Goal: Information Seeking & Learning: Understand process/instructions

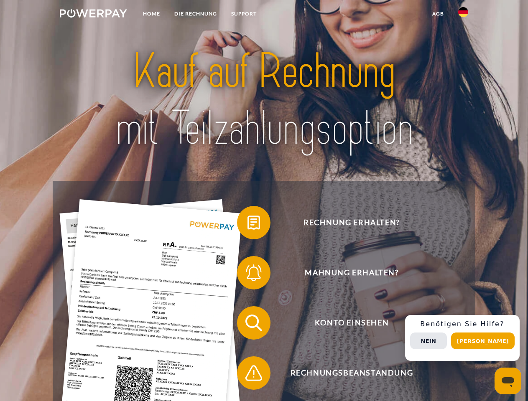
click at [93, 15] on img at bounding box center [93, 13] width 67 height 8
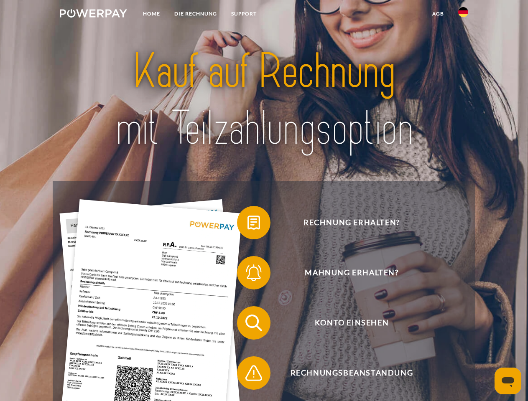
click at [463, 15] on img at bounding box center [463, 12] width 10 height 10
click at [437, 14] on link "agb" at bounding box center [438, 13] width 26 height 15
click at [247, 224] on span at bounding box center [241, 223] width 42 height 42
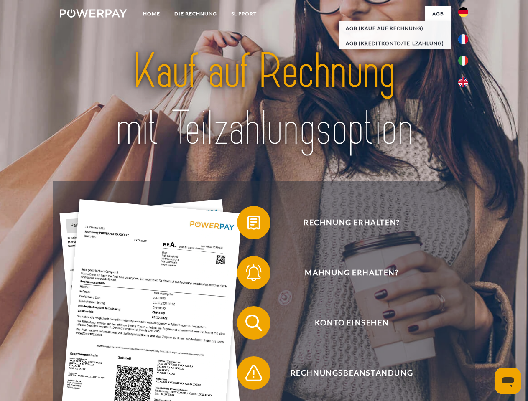
click at [247, 274] on span at bounding box center [241, 273] width 42 height 42
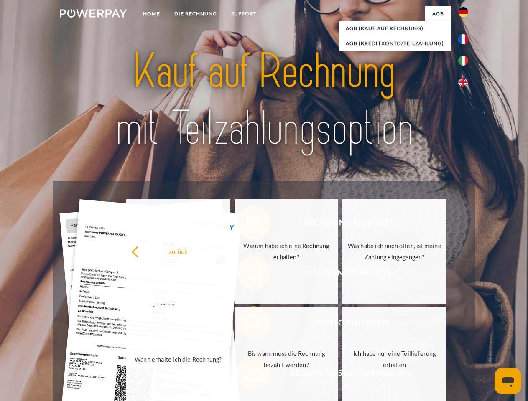
click at [247, 325] on link "Bis wann muss die Rechnung bezahlt werden?" at bounding box center [286, 359] width 104 height 104
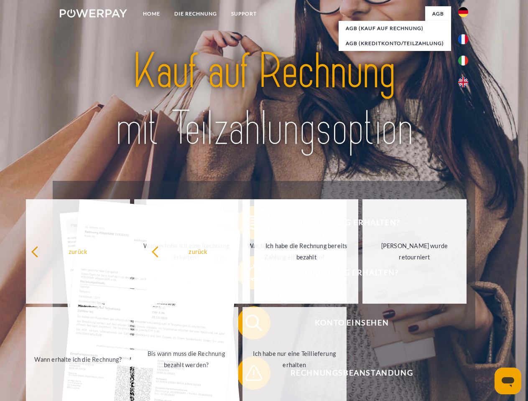
click at [247, 375] on span at bounding box center [241, 373] width 42 height 42
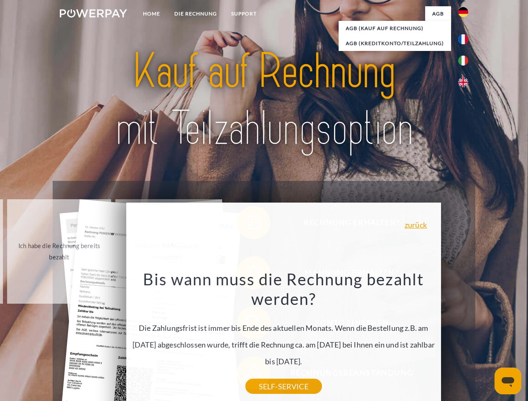
click at [465, 338] on div "Rechnung erhalten? Mahnung erhalten? Konto einsehen" at bounding box center [264, 348] width 422 height 334
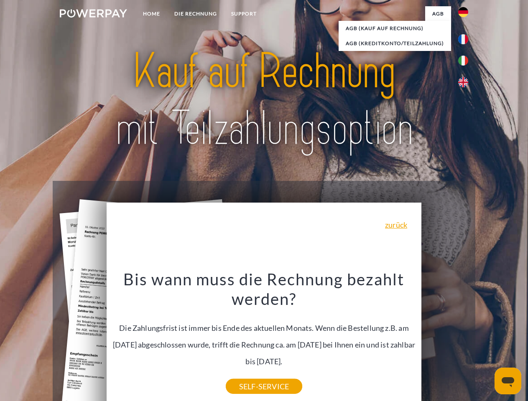
click at [444, 340] on span "Konto einsehen" at bounding box center [351, 322] width 205 height 33
click at [485, 341] on header "Home DIE RECHNUNG SUPPORT" at bounding box center [264, 288] width 528 height 577
